Goal: Information Seeking & Learning: Find specific fact

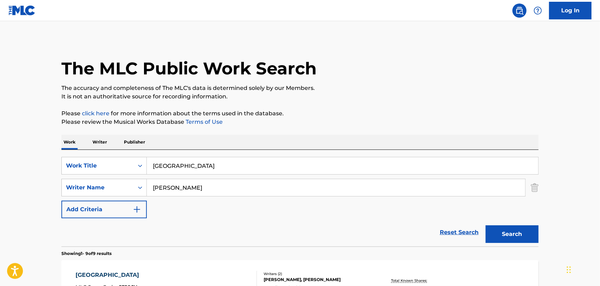
drag, startPoint x: 197, startPoint y: 169, endPoint x: 42, endPoint y: 168, distance: 154.8
paste input "[GEOGRAPHIC_DATA]"
type input "[GEOGRAPHIC_DATA]"
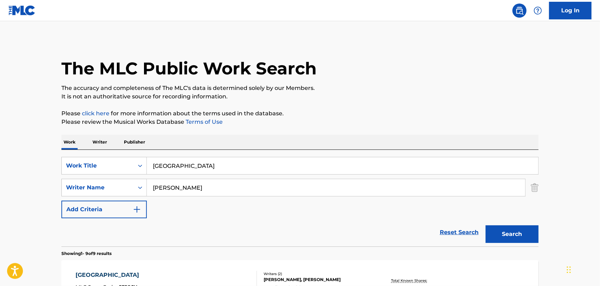
drag, startPoint x: 181, startPoint y: 191, endPoint x: 0, endPoint y: 193, distance: 180.9
paste input "[PERSON_NAME]"
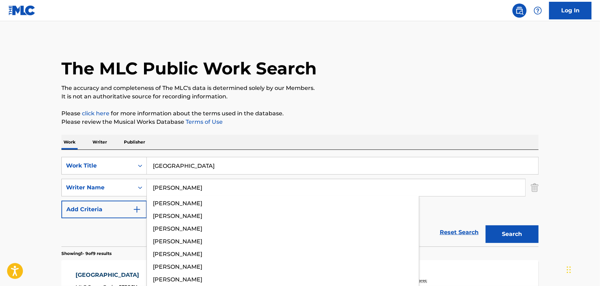
click at [485, 225] on button "Search" at bounding box center [511, 234] width 53 height 18
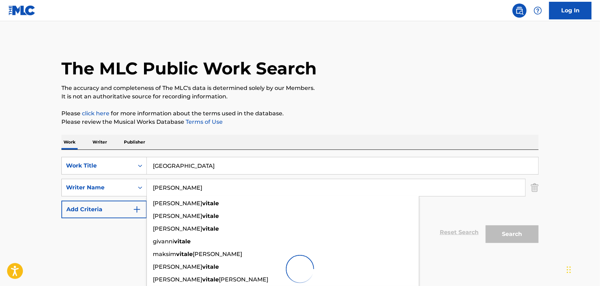
click at [41, 176] on main "The MLC Public Work Search The accuracy and completeness of The MLC's data is d…" at bounding box center [300, 158] width 600 height 274
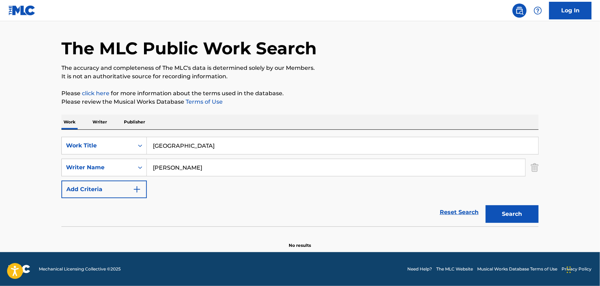
scroll to position [20, 0]
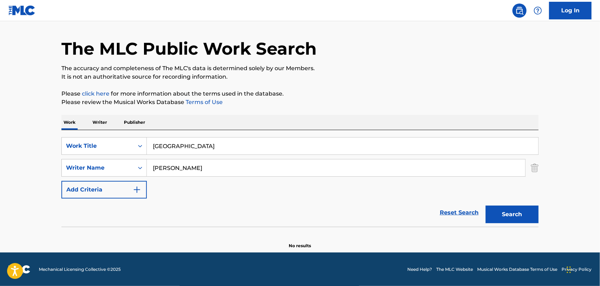
drag, startPoint x: 186, startPoint y: 165, endPoint x: 0, endPoint y: 175, distance: 186.5
click at [0, 176] on main "The MLC Public Work Search The accuracy and completeness of The MLC's data is d…" at bounding box center [300, 126] width 600 height 251
paste input "Chase"
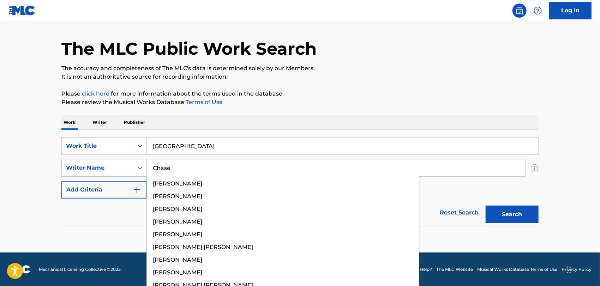
type input "Chase"
click at [485, 206] on button "Search" at bounding box center [511, 215] width 53 height 18
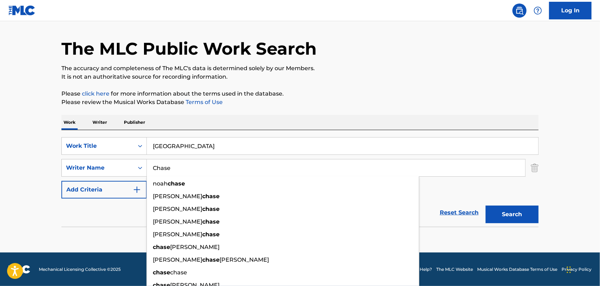
click at [30, 175] on main "The MLC Public Work Search The accuracy and completeness of The MLC's data is d…" at bounding box center [300, 126] width 600 height 251
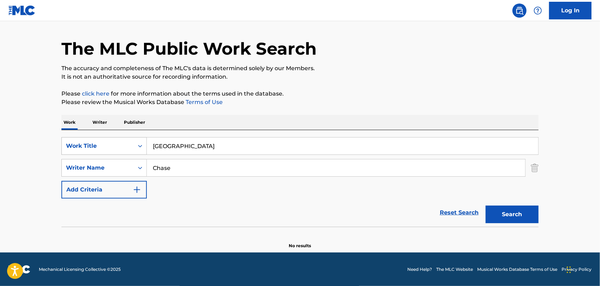
drag, startPoint x: 187, startPoint y: 147, endPoint x: 90, endPoint y: 145, distance: 97.4
click at [90, 145] on div "SearchWithCriteriaedfe9566-b54b-4688-8ae2-28fe26538e45 Work Title [GEOGRAPHIC_D…" at bounding box center [299, 146] width 477 height 18
paste input "SONG TO YOU"
type input "SONG TO YOU"
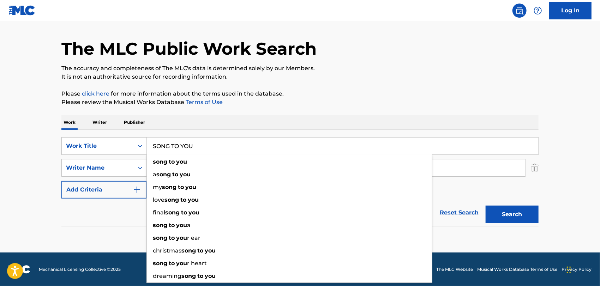
click at [120, 209] on div "Reset Search Search" at bounding box center [299, 213] width 477 height 28
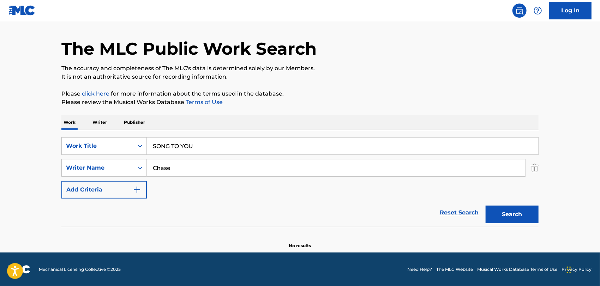
drag, startPoint x: 183, startPoint y: 168, endPoint x: 0, endPoint y: 177, distance: 183.6
click at [0, 177] on main "The MLC Public Work Search The accuracy and completeness of The MLC's data is d…" at bounding box center [300, 126] width 600 height 251
paste input "[PERSON_NAME]"
type input "[PERSON_NAME]"
click at [485, 206] on button "Search" at bounding box center [511, 215] width 53 height 18
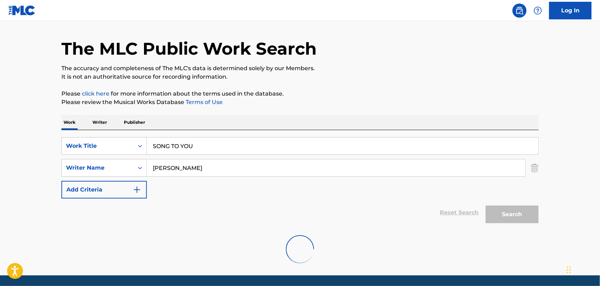
click at [36, 148] on main "The MLC Public Work Search The accuracy and completeness of The MLC's data is d…" at bounding box center [300, 138] width 600 height 274
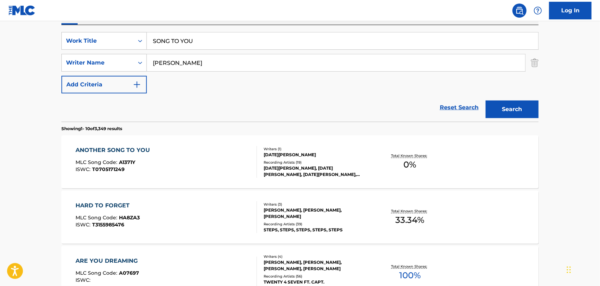
scroll to position [138, 0]
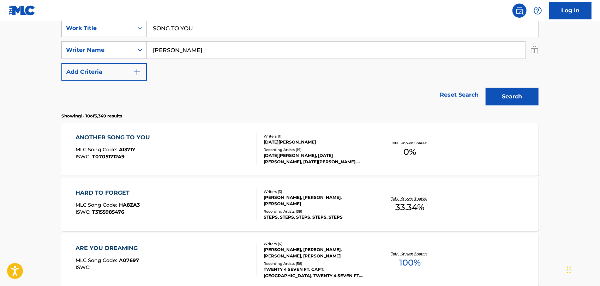
click at [185, 139] on div "ANOTHER SONG TO YOU MLC Song Code : A1371Y ISWC : T0705171249" at bounding box center [166, 149] width 181 height 32
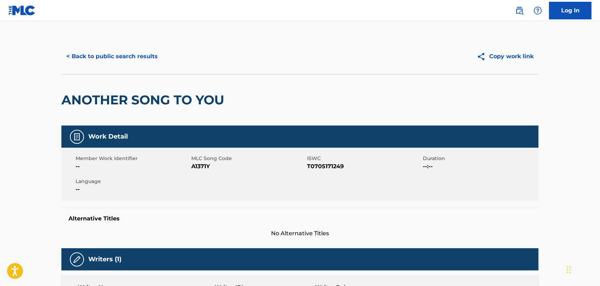
click at [141, 40] on div "< Back to public search results Copy work link" at bounding box center [299, 56] width 477 height 35
click at [141, 51] on button "< Back to public search results" at bounding box center [111, 57] width 101 height 18
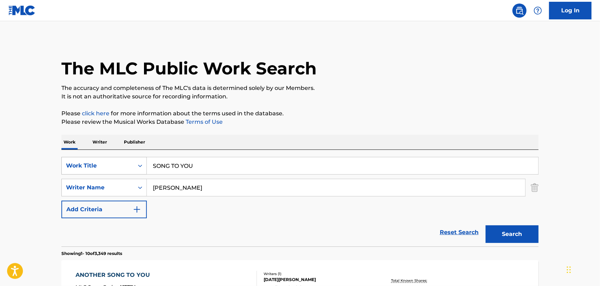
drag, startPoint x: 210, startPoint y: 171, endPoint x: 68, endPoint y: 160, distance: 142.6
click at [70, 162] on div "SearchWithCriteriaedfe9566-b54b-4688-8ae2-28fe26538e45 Work Title SONG TO YOU" at bounding box center [299, 166] width 477 height 18
drag, startPoint x: 217, startPoint y: 167, endPoint x: 0, endPoint y: 160, distance: 217.4
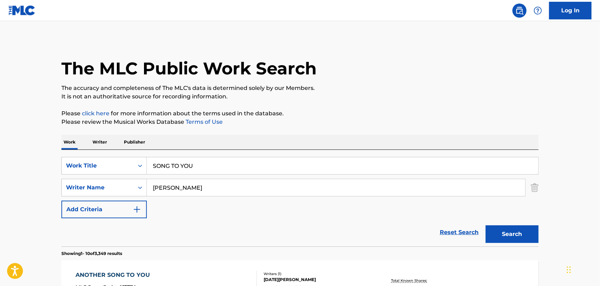
paste input "Imagine"
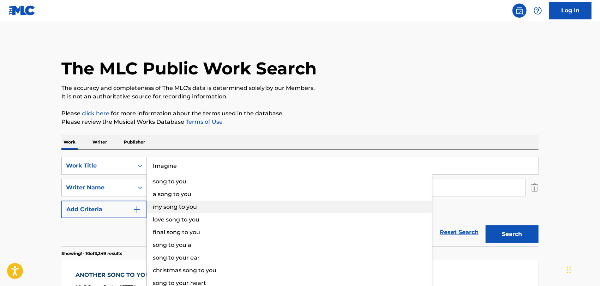
type input "Imagine"
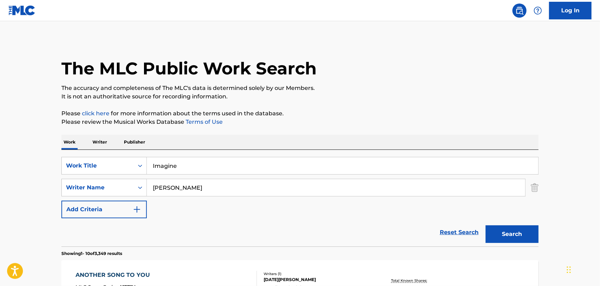
drag, startPoint x: 160, startPoint y: 191, endPoint x: 0, endPoint y: 223, distance: 163.0
paste input "[PERSON_NAME]"
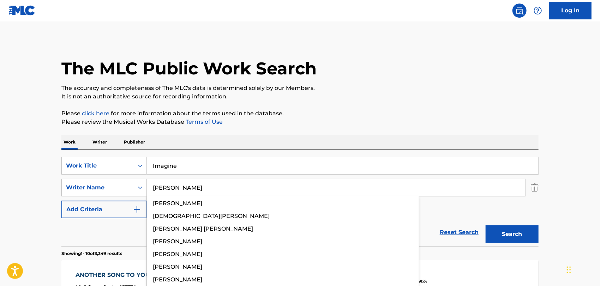
type input "[PERSON_NAME]"
click at [485, 225] on button "Search" at bounding box center [511, 234] width 53 height 18
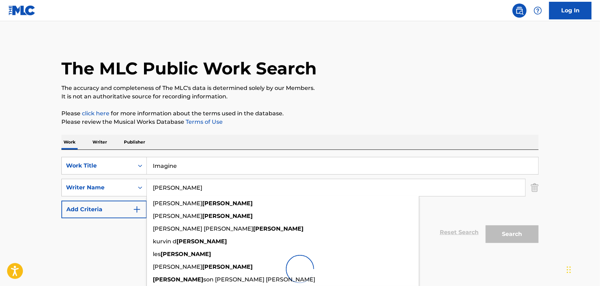
click at [562, 159] on main "The MLC Public Work Search The accuracy and completeness of The MLC's data is d…" at bounding box center [300, 158] width 600 height 274
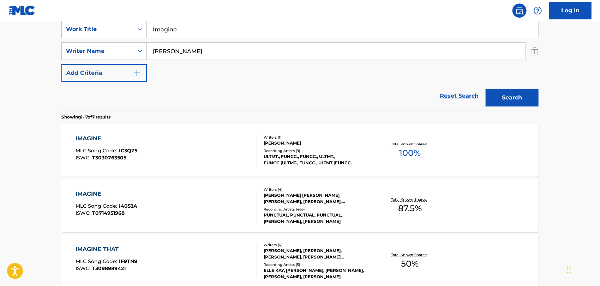
scroll to position [157, 0]
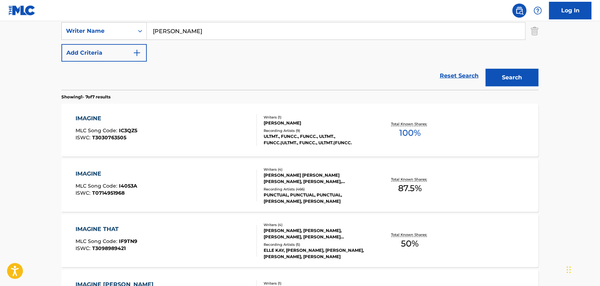
click at [217, 119] on div "IMAGINE MLC Song Code : IC3QZ5 ISWC : T3030763505" at bounding box center [166, 130] width 181 height 32
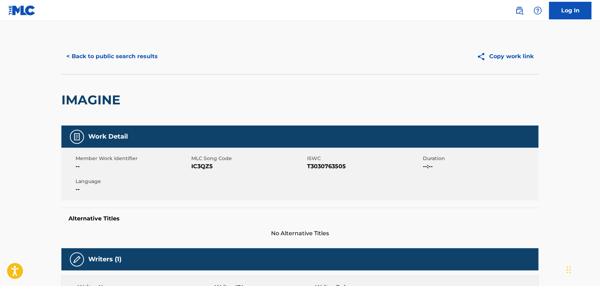
click at [145, 62] on button "< Back to public search results" at bounding box center [111, 57] width 101 height 18
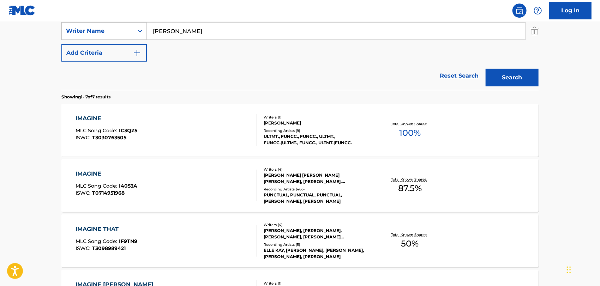
drag, startPoint x: 188, startPoint y: 32, endPoint x: 15, endPoint y: 38, distance: 173.6
click at [15, 38] on main "The MLC Public Work Search The accuracy and completeness of The MLC's data is d…" at bounding box center [300, 195] width 600 height 661
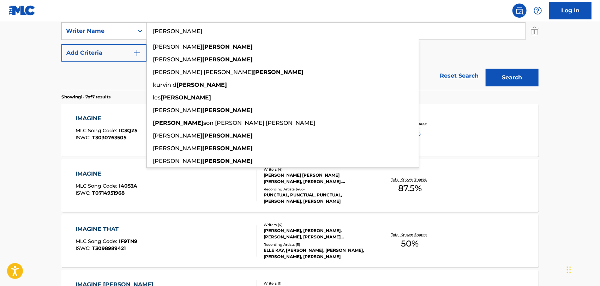
drag, startPoint x: 102, startPoint y: 85, endPoint x: 108, endPoint y: 83, distance: 6.4
click at [102, 85] on div "Reset Search Search" at bounding box center [299, 76] width 477 height 28
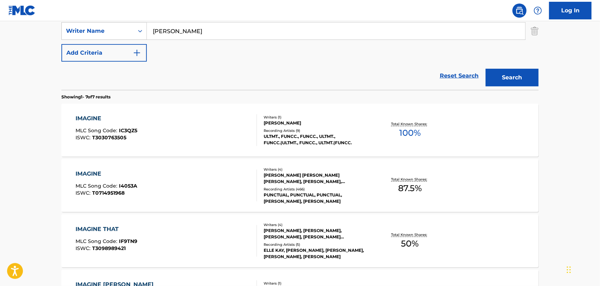
drag, startPoint x: 134, startPoint y: 29, endPoint x: 0, endPoint y: 55, distance: 136.6
click at [0, 51] on main "The MLC Public Work Search The accuracy and completeness of The MLC's data is d…" at bounding box center [300, 195] width 600 height 661
paste input "[PERSON_NAME]"
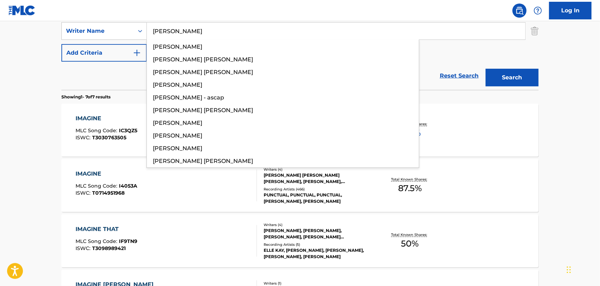
type input "[PERSON_NAME]"
click at [485, 69] on button "Search" at bounding box center [511, 78] width 53 height 18
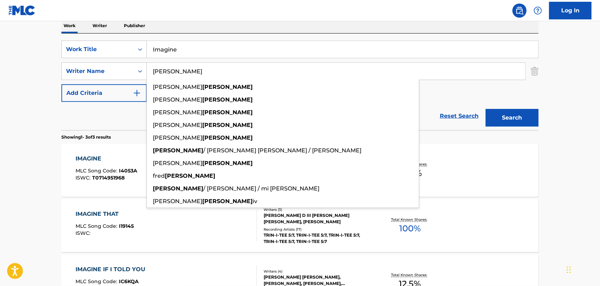
scroll to position [121, 0]
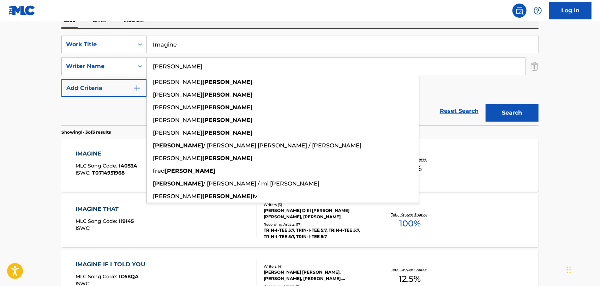
click at [54, 106] on div "The MLC Public Work Search The accuracy and completeness of The MLC's data is d…" at bounding box center [300, 126] width 494 height 418
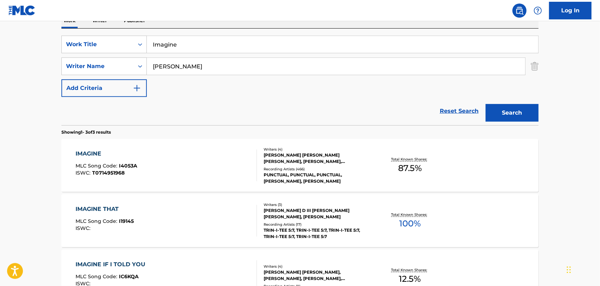
click at [170, 148] on div "IMAGINE MLC Song Code : I4053A ISWC : T0714951968 Writers ( 4 ) [PERSON_NAME] […" at bounding box center [299, 165] width 477 height 53
